Goal: Check status: Check status

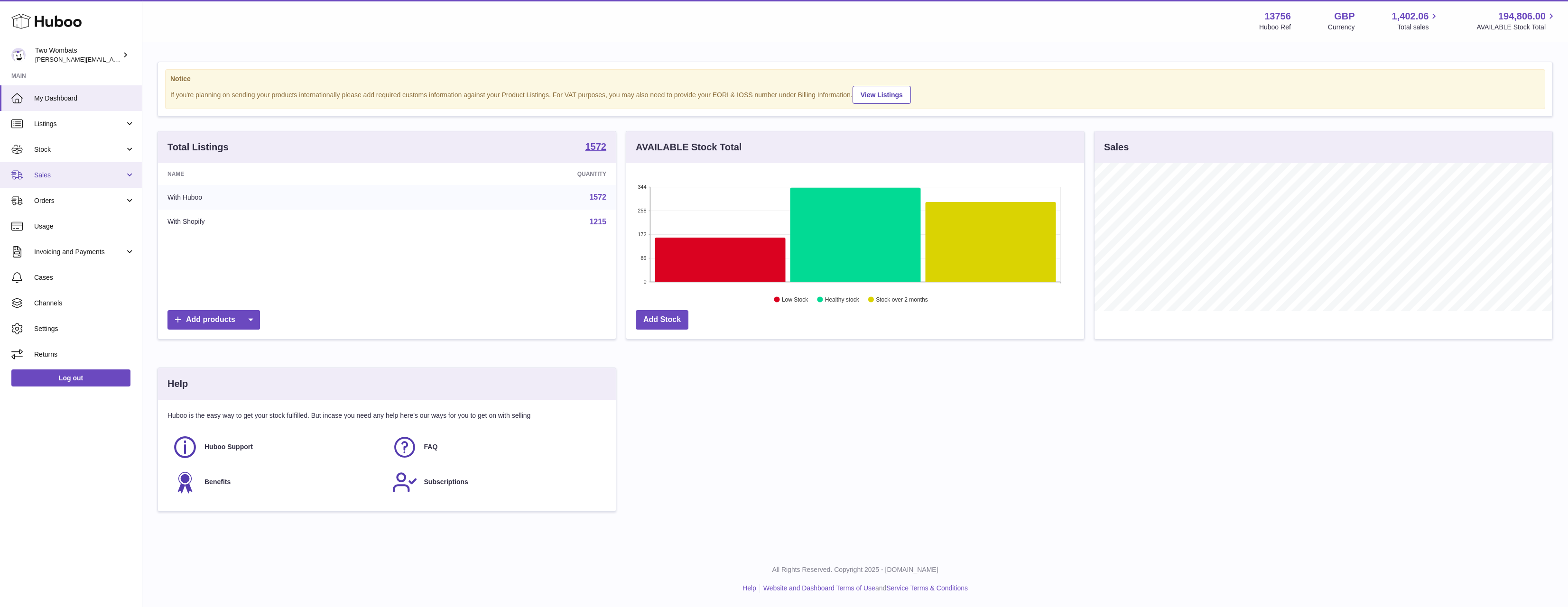
scroll to position [148, 458]
click at [64, 156] on link "Stock" at bounding box center [71, 149] width 142 height 26
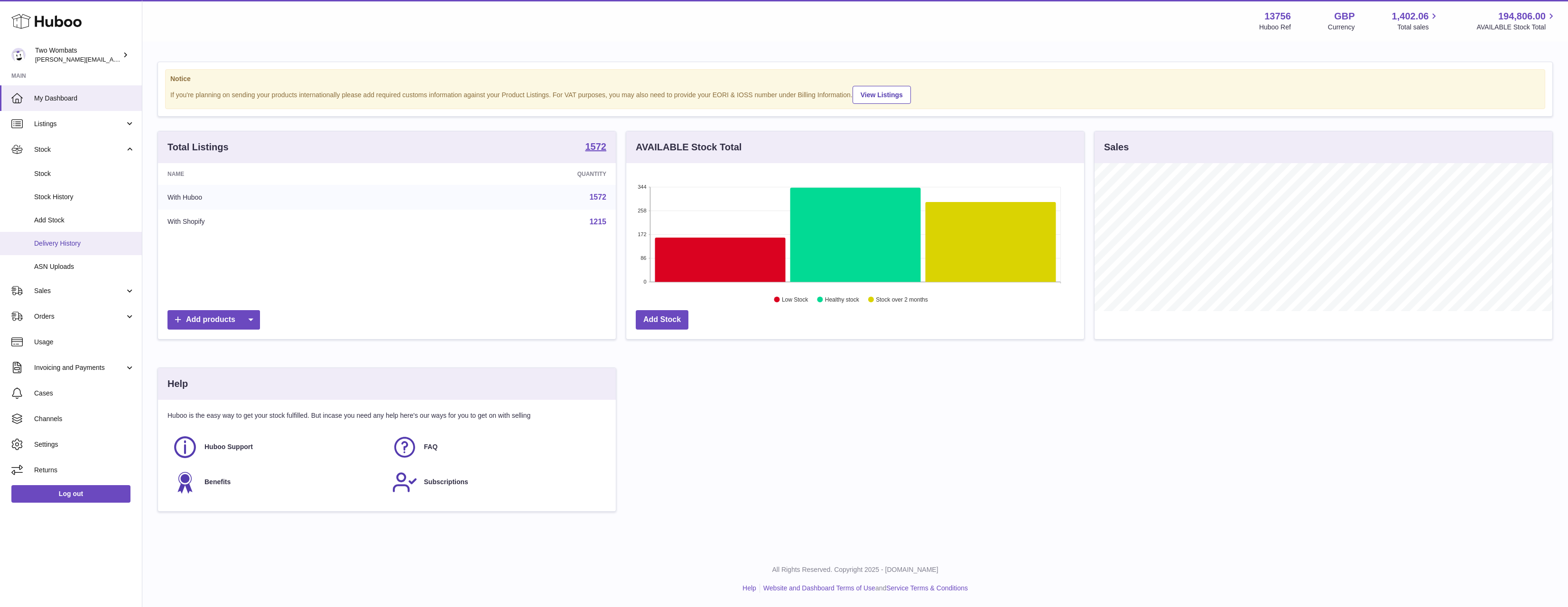
click at [83, 242] on span "Delivery History" at bounding box center [85, 243] width 100 height 9
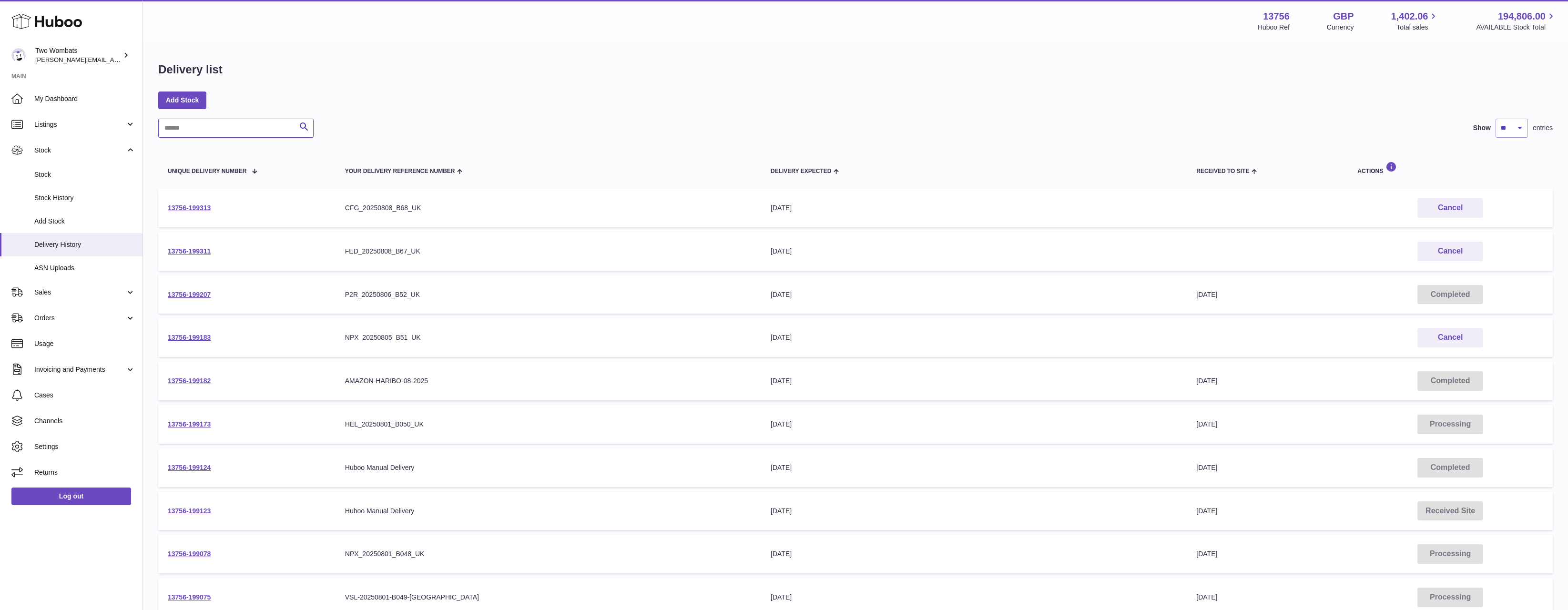
click at [243, 125] on input "text" at bounding box center [236, 128] width 155 height 19
paste input "**********"
type input "**********"
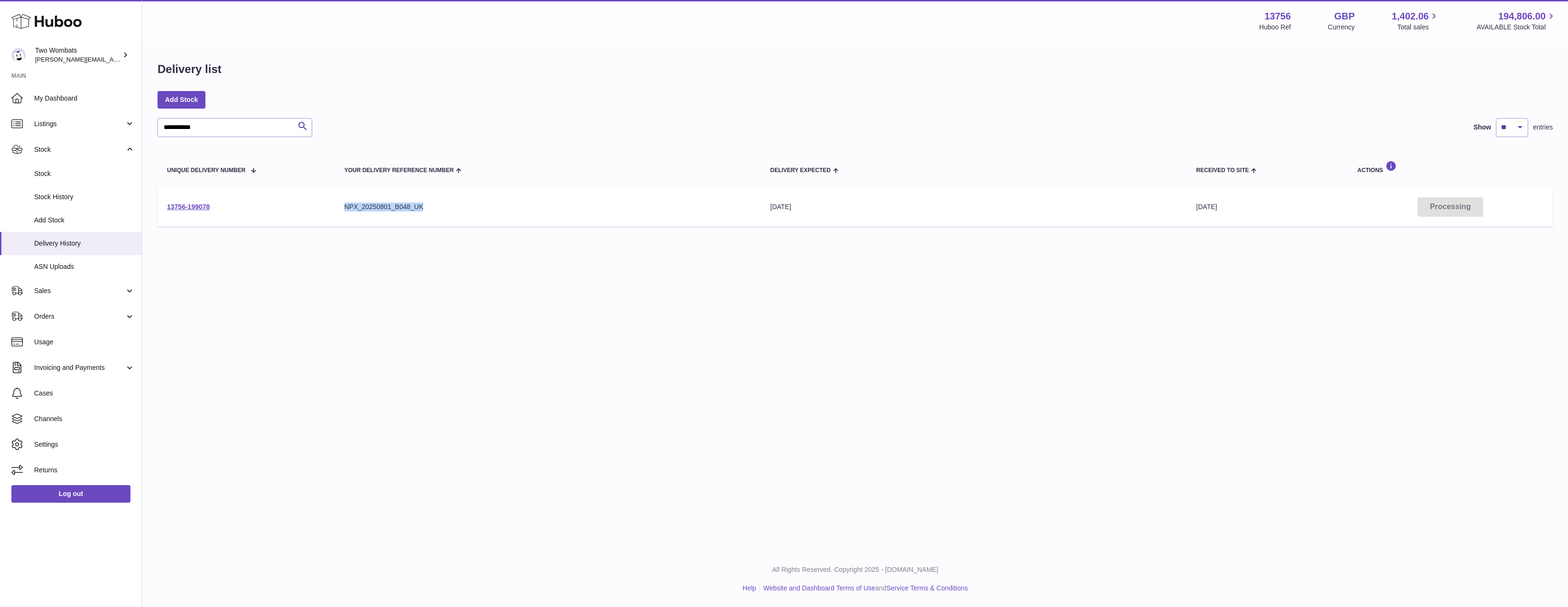
drag, startPoint x: 442, startPoint y: 213, endPoint x: 334, endPoint y: 209, distance: 108.1
click at [334, 209] on tr "13756-199078 Your Delivery Reference Number NPX_20250801_B048_UK Delivery Expec…" at bounding box center [855, 207] width 1395 height 38
drag, startPoint x: 334, startPoint y: 209, endPoint x: 240, endPoint y: 198, distance: 94.6
click at [333, 209] on td "13756-199078" at bounding box center [246, 207] width 177 height 38
click at [194, 203] on link "13756-199078" at bounding box center [188, 207] width 42 height 8
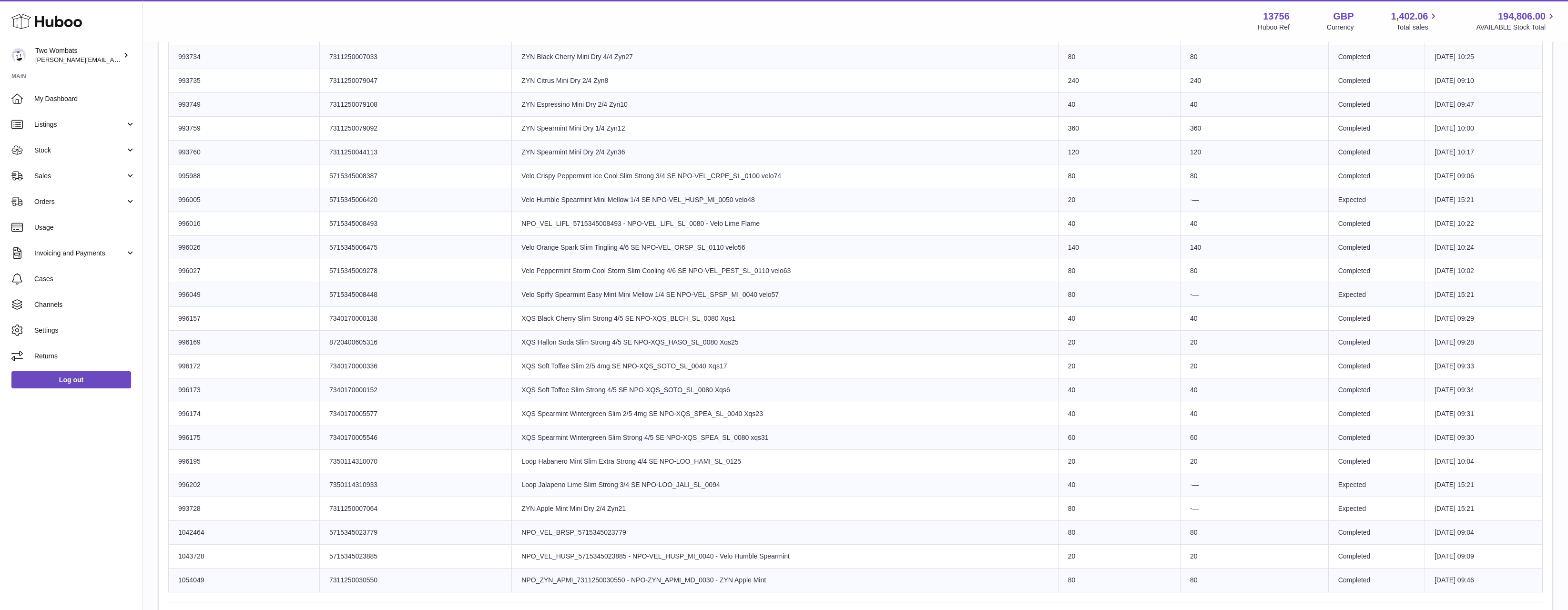
scroll to position [524, 0]
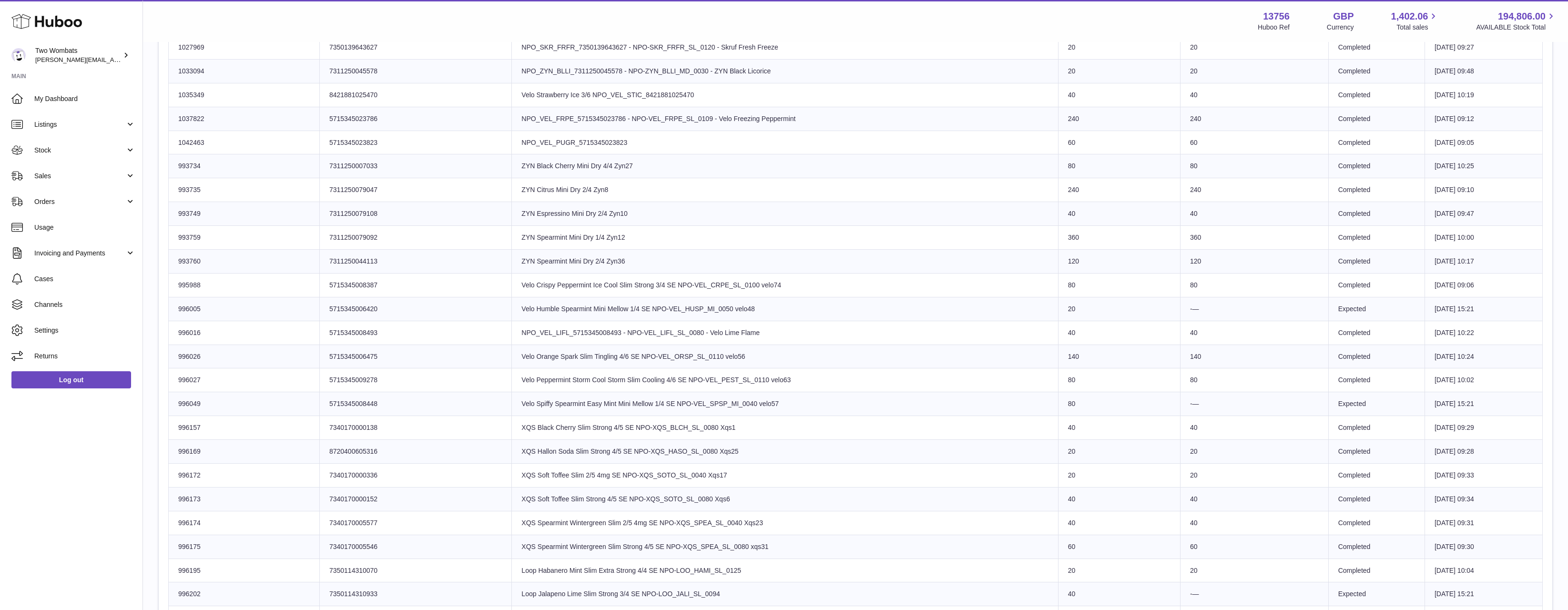
drag, startPoint x: 1224, startPoint y: 355, endPoint x: 674, endPoint y: 346, distance: 550.1
click at [705, 348] on tr "Huboo SKU Number 996026 Client Identifier 5715345006475 Product title Velo Oran…" at bounding box center [856, 356] width 1374 height 24
click at [604, 337] on td "Product title NPO_VEL_LIFL_5715345008493 - NPO-VEL_LIFL_SL_0080 - Velo Lime Fla…" at bounding box center [785, 333] width 546 height 24
drag, startPoint x: 478, startPoint y: 330, endPoint x: 1229, endPoint y: 390, distance: 753.4
click at [1234, 389] on tbody "Huboo SKU Number 1001610 Client Identifier 5704420044181 Product title NPO_ZYN_…" at bounding box center [856, 309] width 1374 height 785
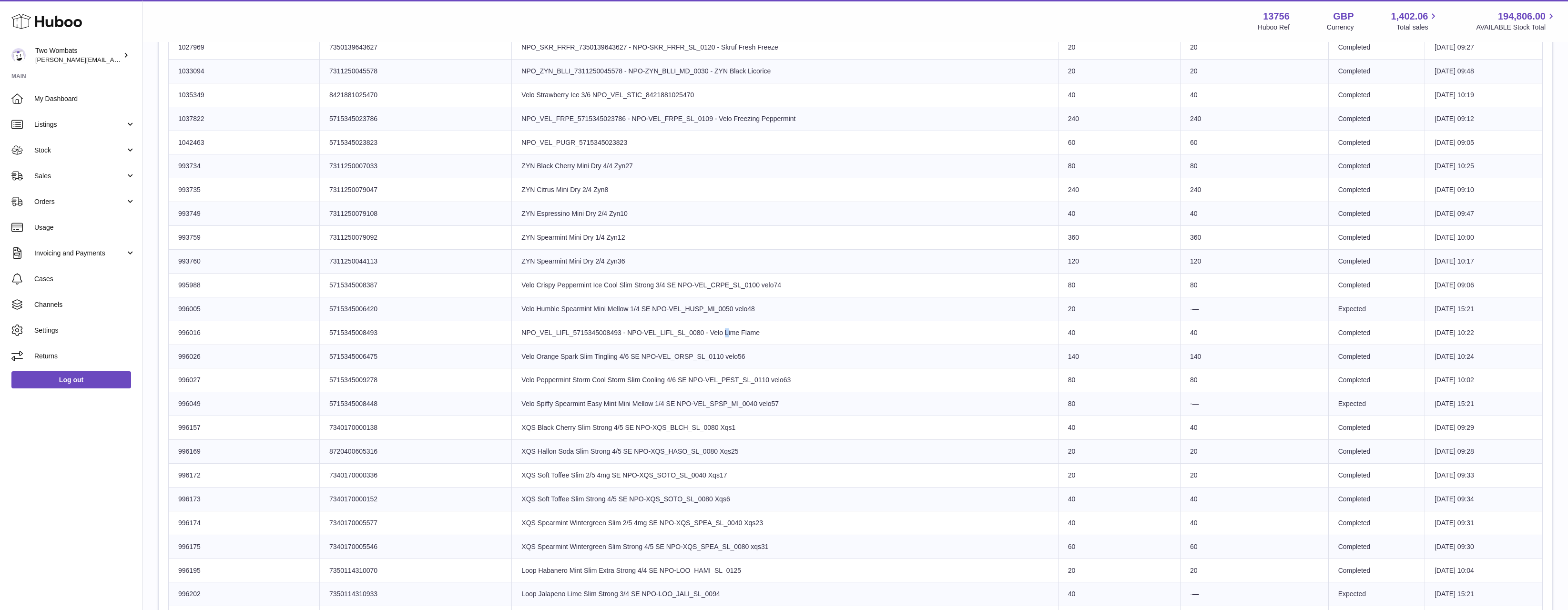
click at [1229, 390] on td "80" at bounding box center [1254, 381] width 148 height 24
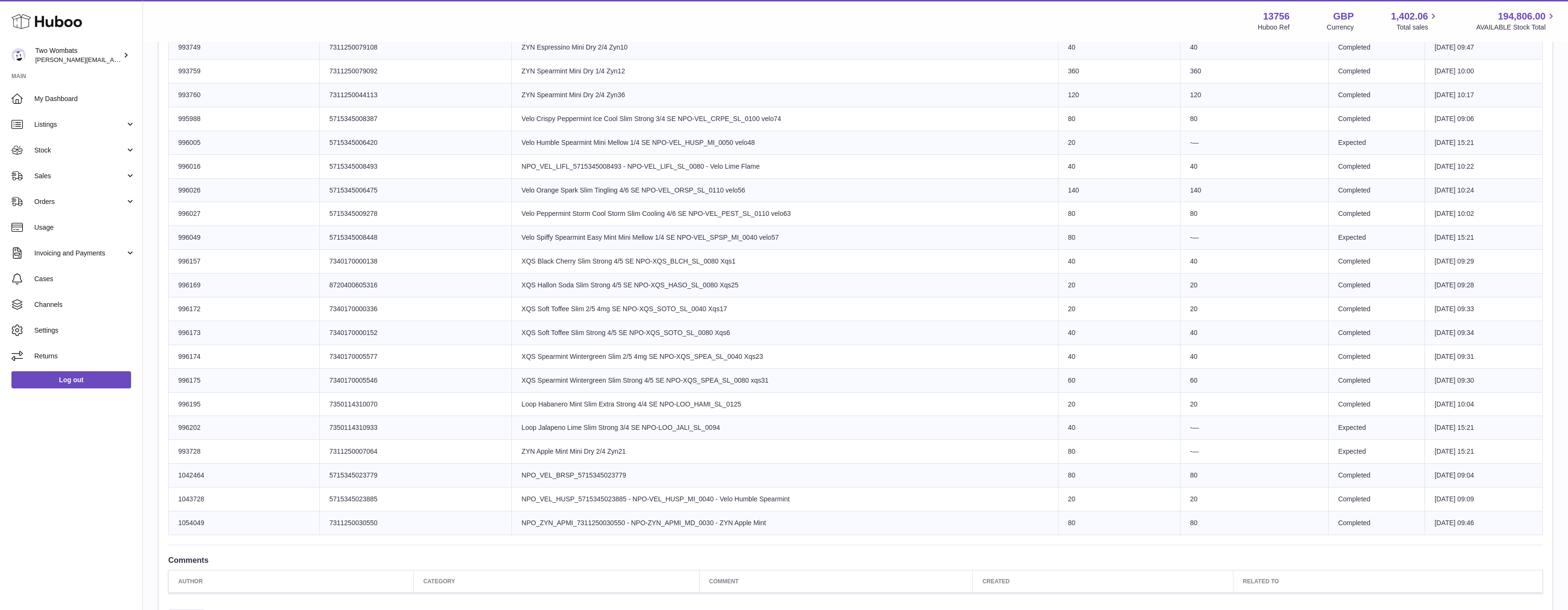
scroll to position [794, 0]
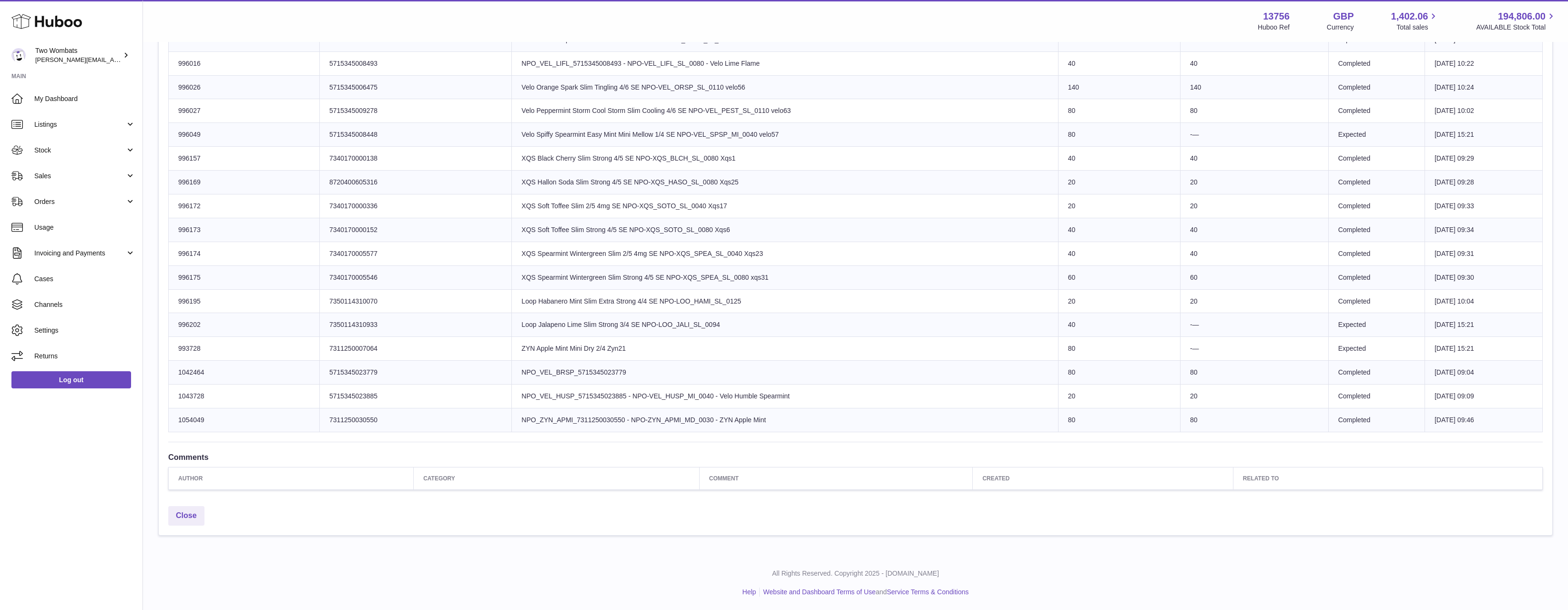
drag, startPoint x: 1213, startPoint y: 400, endPoint x: 1014, endPoint y: 378, distance: 200.2
click at [1014, 374] on tbody "Huboo SKU Number 1001610 Client Identifier 5704420044181 Product title NPO_ZYN_…" at bounding box center [856, 39] width 1374 height 785
click at [1015, 378] on td "Product title NPO_VEL_BRSP_5715345023779" at bounding box center [785, 373] width 546 height 24
drag, startPoint x: 1027, startPoint y: 374, endPoint x: 1234, endPoint y: 441, distance: 217.6
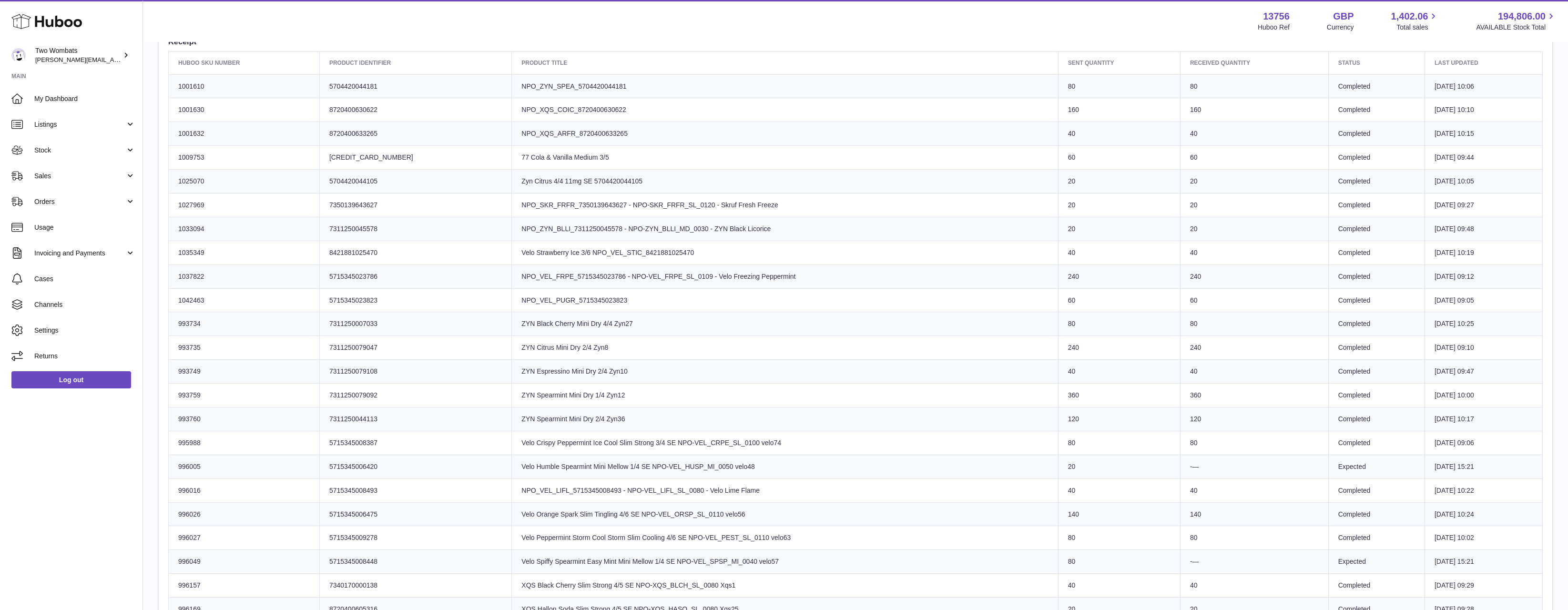
scroll to position [270, 0]
